Goal: Information Seeking & Learning: Learn about a topic

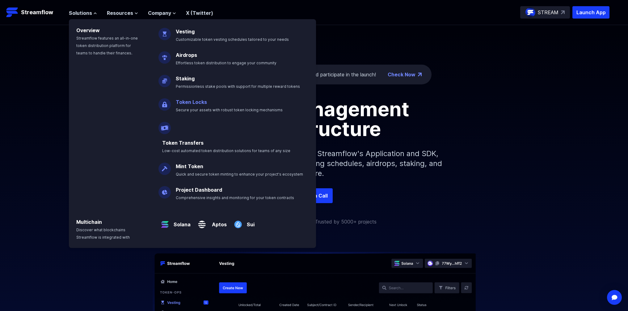
click at [188, 101] on link "Token Locks" at bounding box center [191, 102] width 31 height 6
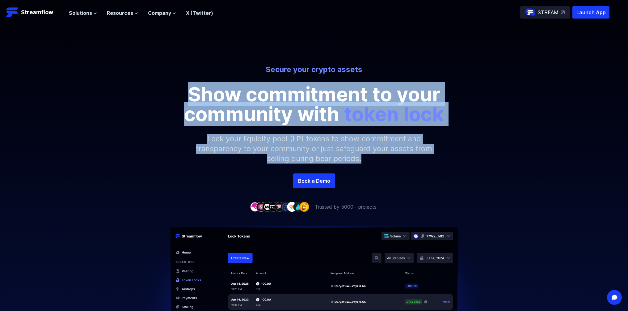
drag, startPoint x: 325, startPoint y: 142, endPoint x: 393, endPoint y: 159, distance: 70.2
click at [393, 159] on div "Secure your crypto assets Show commitment to your community with token lock Loc…" at bounding box center [314, 119] width 628 height 109
click at [390, 165] on p "Lock your liquidity pool (LP) tokens to show commitment and transparency to you…" at bounding box center [314, 148] width 266 height 49
drag, startPoint x: 297, startPoint y: 116, endPoint x: 233, endPoint y: 71, distance: 78.1
click at [233, 71] on div "Secure your crypto assets Show commitment to your community with token lock Loc…" at bounding box center [314, 119] width 628 height 109
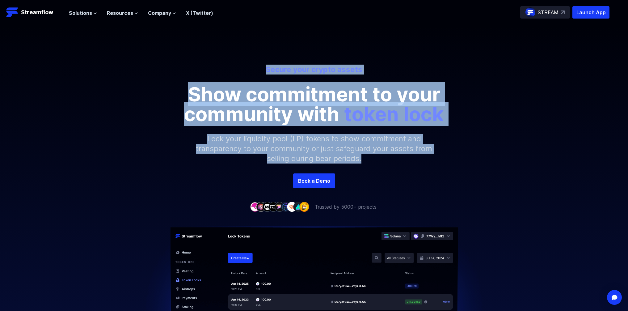
click at [233, 71] on p "Secure your crypto assets" at bounding box center [314, 70] width 342 height 10
drag, startPoint x: 257, startPoint y: 70, endPoint x: 413, endPoint y: 166, distance: 182.5
click at [413, 166] on div "Secure your crypto assets Show commitment to your community with token lock Loc…" at bounding box center [314, 99] width 628 height 148
click at [413, 166] on p "Lock your liquidity pool (LP) tokens to show commitment and transparency to you…" at bounding box center [314, 148] width 266 height 49
drag, startPoint x: 413, startPoint y: 166, endPoint x: 212, endPoint y: 57, distance: 227.9
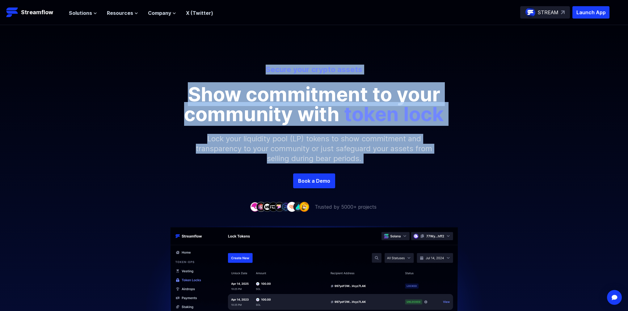
click at [197, 44] on div "Secure your crypto assets Show commitment to your community with token lock Loc…" at bounding box center [314, 99] width 628 height 148
click at [222, 65] on p "Secure your crypto assets" at bounding box center [314, 70] width 342 height 10
drag, startPoint x: 267, startPoint y: 78, endPoint x: 441, endPoint y: 173, distance: 197.9
click at [437, 169] on div "Secure your crypto assets Show commitment to your community with token lock Loc…" at bounding box center [314, 119] width 628 height 109
click at [441, 173] on p "Lock your liquidity pool (LP) tokens to show commitment and transparency to you…" at bounding box center [314, 148] width 266 height 49
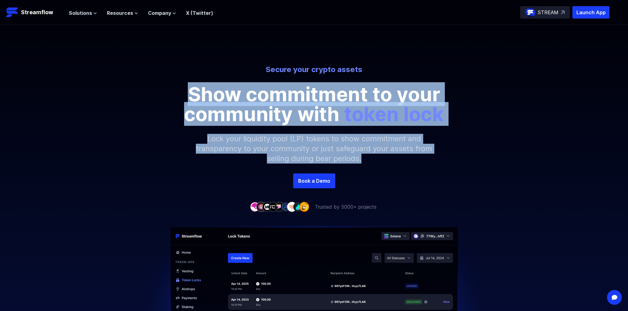
drag, startPoint x: 347, startPoint y: 158, endPoint x: 234, endPoint y: 78, distance: 137.5
click at [239, 76] on div "Secure your crypto assets Show commitment to your community with token lock Loc…" at bounding box center [314, 119] width 628 height 109
click at [234, 78] on div "Secure your crypto assets Show commitment to your community with token lock" at bounding box center [314, 94] width 352 height 59
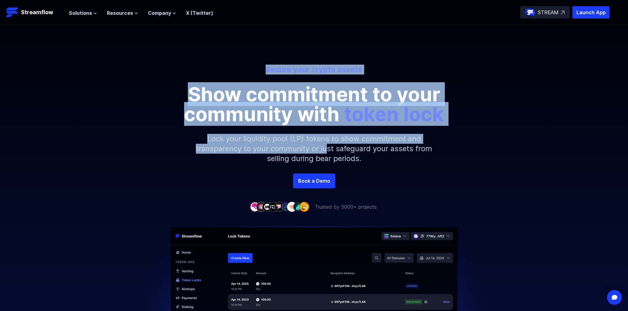
drag, startPoint x: 245, startPoint y: 81, endPoint x: 375, endPoint y: 175, distance: 159.8
click at [375, 175] on div "Secure your crypto assets Show commitment to your community with token lock Loc…" at bounding box center [314, 117] width 628 height 185
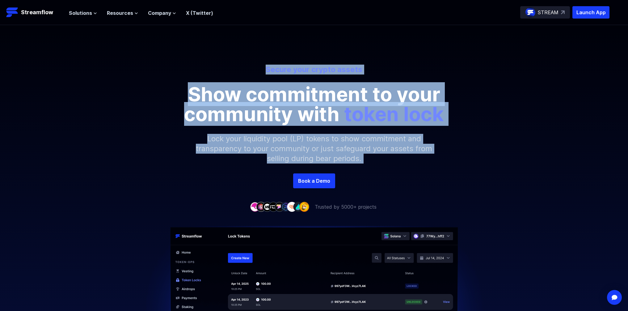
click at [375, 175] on div "Book a Demo" at bounding box center [314, 180] width 628 height 15
drag, startPoint x: 377, startPoint y: 162, endPoint x: 226, endPoint y: 71, distance: 176.2
click at [227, 71] on div "Secure your crypto assets Show commitment to your community with token lock Loc…" at bounding box center [314, 119] width 628 height 109
click at [226, 71] on p "Secure your crypto assets" at bounding box center [314, 70] width 342 height 10
drag, startPoint x: 229, startPoint y: 64, endPoint x: 397, endPoint y: 173, distance: 200.1
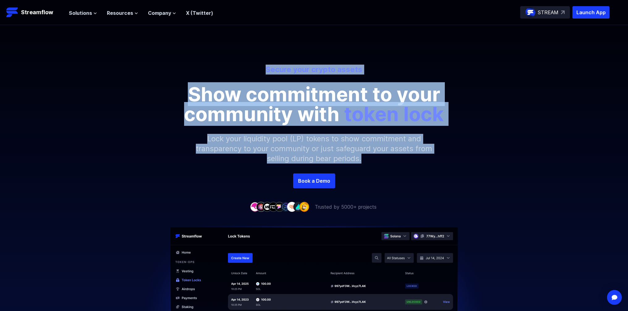
click at [397, 173] on div "Secure your crypto assets Show commitment to your community with token lock Loc…" at bounding box center [314, 99] width 628 height 148
click at [397, 173] on p "Lock your liquidity pool (LP) tokens to show commitment and transparency to you…" at bounding box center [314, 148] width 266 height 49
drag, startPoint x: 409, startPoint y: 166, endPoint x: 227, endPoint y: 56, distance: 211.8
click at [227, 56] on div "Secure your crypto assets Show commitment to your community with token lock Loc…" at bounding box center [314, 99] width 628 height 148
